Goal: Find specific page/section: Find specific page/section

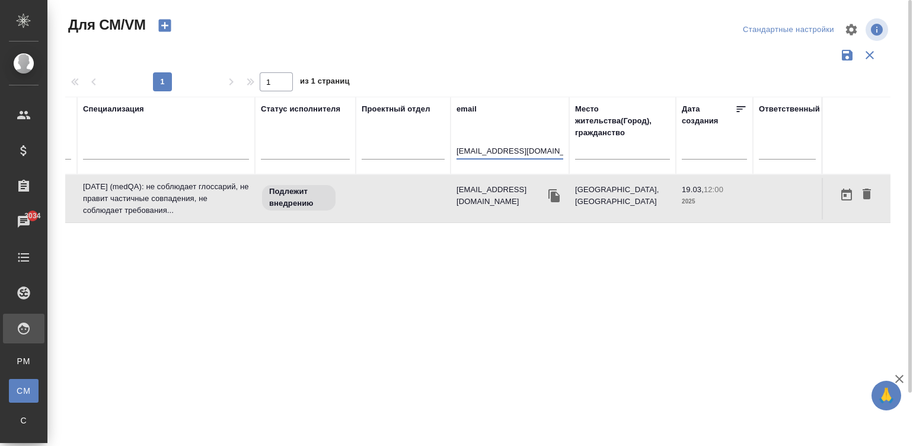
click at [510, 152] on input "[EMAIL_ADDRESS][DOMAIN_NAME]" at bounding box center [510, 152] width 107 height 15
paste input "soloha_nett@mail"
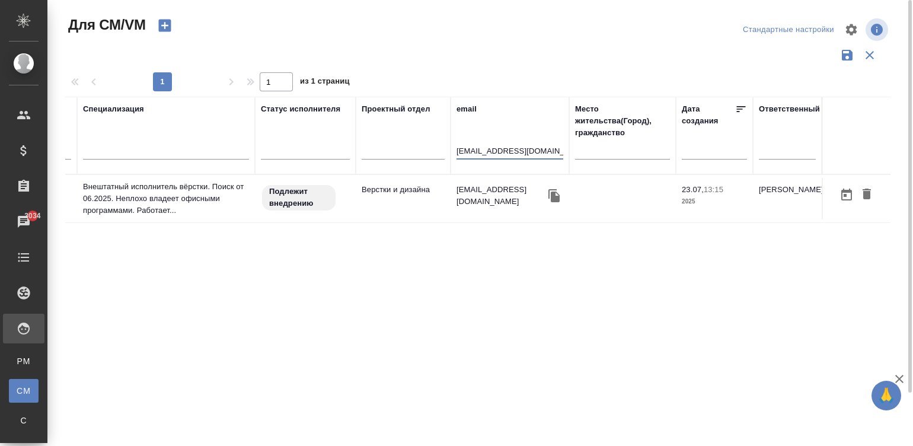
type input "[EMAIL_ADDRESS][DOMAIN_NAME]"
click at [409, 207] on td "Верстки и дизайна" at bounding box center [403, 199] width 95 height 42
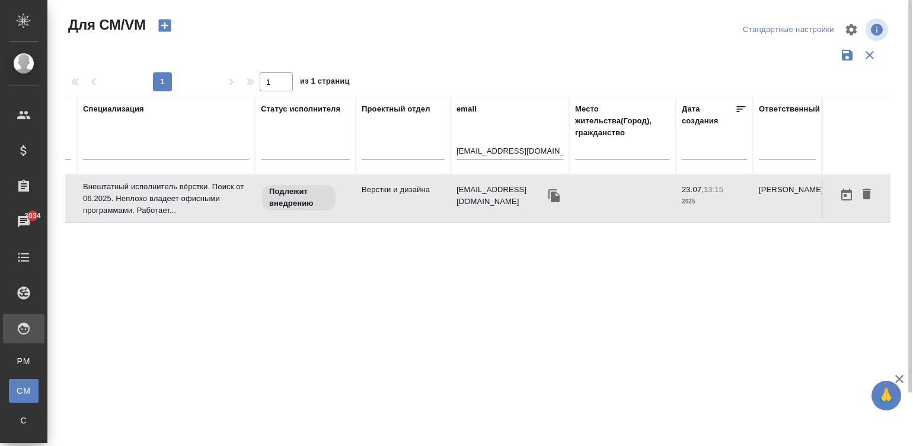
click at [409, 207] on td "Верстки и дизайна" at bounding box center [403, 199] width 95 height 42
